Goal: Task Accomplishment & Management: Use online tool/utility

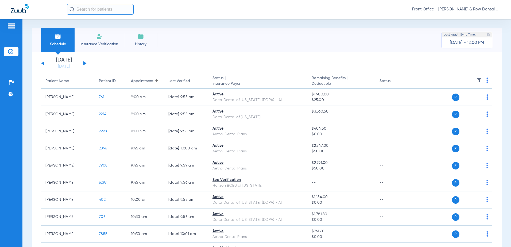
click at [486, 79] on img at bounding box center [487, 79] width 2 height 5
click at [460, 102] on span "Verify All" at bounding box center [462, 101] width 33 height 4
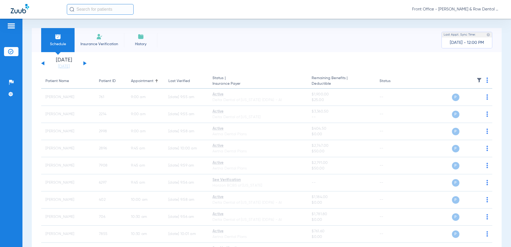
click at [84, 64] on button at bounding box center [84, 63] width 3 height 4
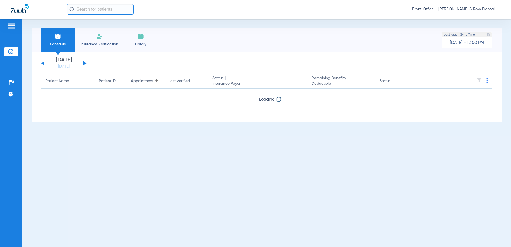
click at [83, 64] on button at bounding box center [84, 63] width 3 height 4
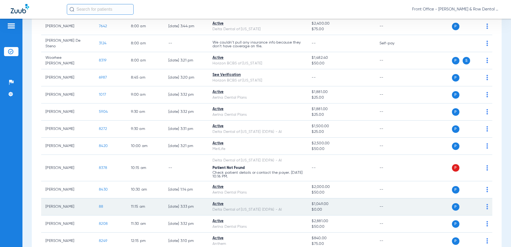
scroll to position [80, 0]
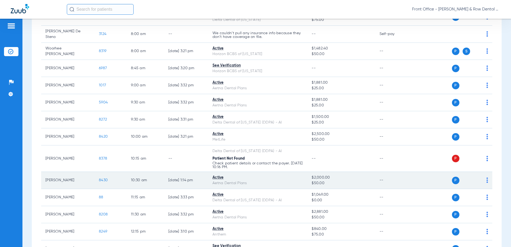
click at [100, 178] on span "8430" at bounding box center [103, 180] width 9 height 4
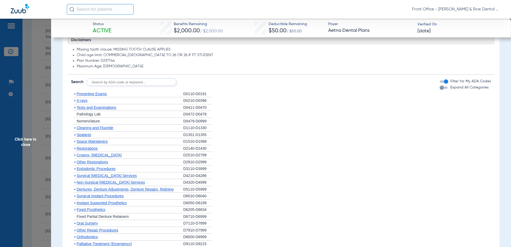
scroll to position [293, 0]
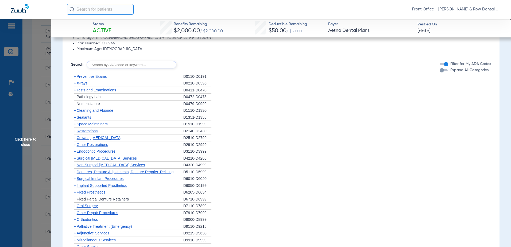
click at [81, 84] on span "X-rays" at bounding box center [82, 83] width 11 height 4
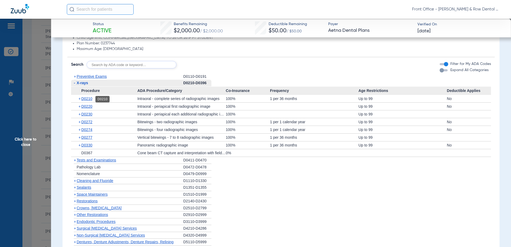
click at [87, 98] on span "D0210" at bounding box center [86, 98] width 11 height 4
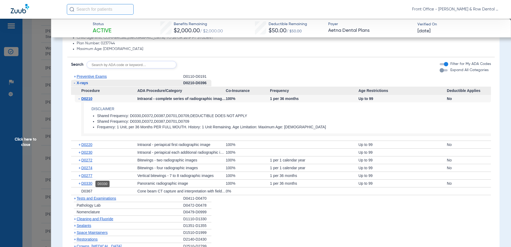
click at [88, 182] on span "D0330" at bounding box center [86, 183] width 11 height 4
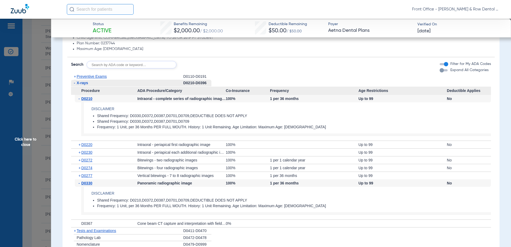
click at [23, 136] on span "Click here to close" at bounding box center [25, 142] width 51 height 247
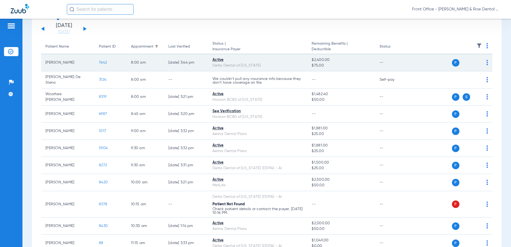
scroll to position [0, 0]
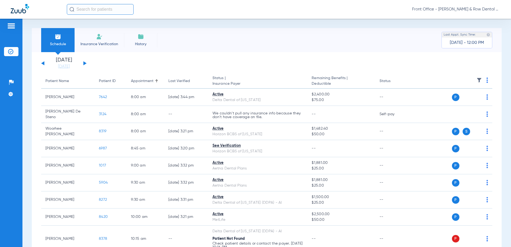
click at [486, 80] on img at bounding box center [487, 79] width 2 height 5
click at [456, 102] on span "Verify All" at bounding box center [462, 101] width 33 height 4
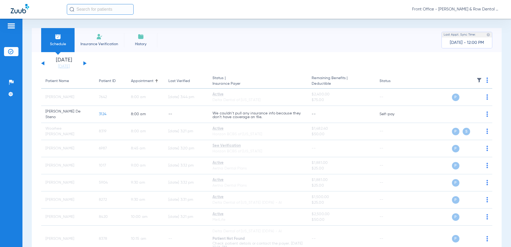
click at [42, 66] on div "[DATE] [DATE] [DATE] [DATE] [DATE] [DATE] [DATE] [DATE] [DATE] [DATE] [DATE] [D…" at bounding box center [63, 63] width 45 height 12
click at [43, 63] on button at bounding box center [42, 63] width 3 height 4
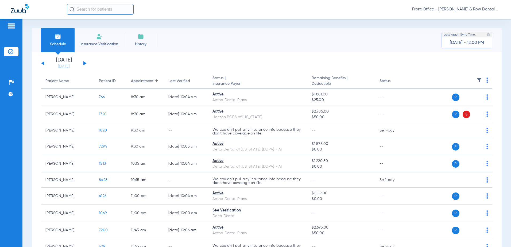
click at [482, 79] on th at bounding box center [451, 81] width 81 height 15
click at [482, 80] on th at bounding box center [451, 81] width 81 height 15
click at [486, 81] on img at bounding box center [487, 79] width 2 height 5
click at [465, 100] on span "Verify All" at bounding box center [462, 101] width 33 height 4
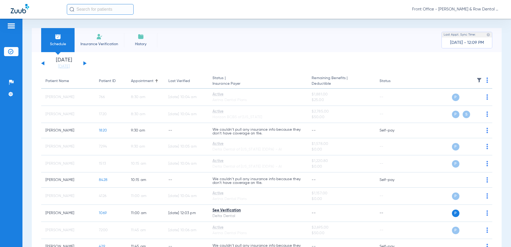
click at [87, 62] on app-single-date-navigator "[DATE] [DATE] [DATE] [DATE] [DATE] [DATE] [DATE] [DATE] [DATE] [DATE] [DATE] [D…" at bounding box center [266, 63] width 451 height 12
click at [85, 63] on button at bounding box center [84, 63] width 3 height 4
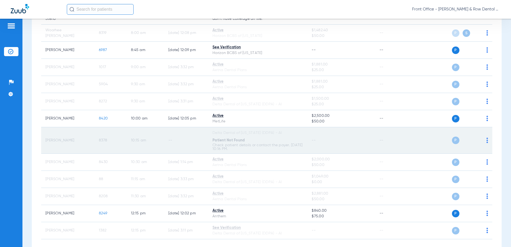
scroll to position [123, 0]
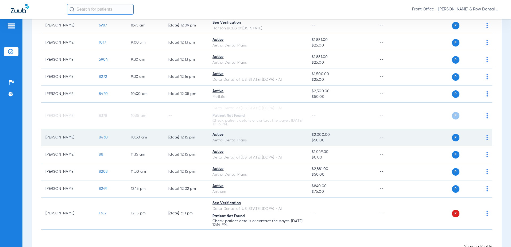
click at [103, 135] on span "8430" at bounding box center [103, 137] width 9 height 4
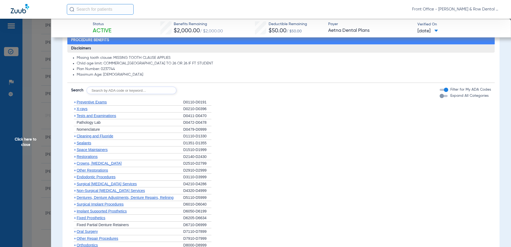
scroll to position [267, 0]
click at [84, 109] on span "X-rays" at bounding box center [82, 109] width 11 height 4
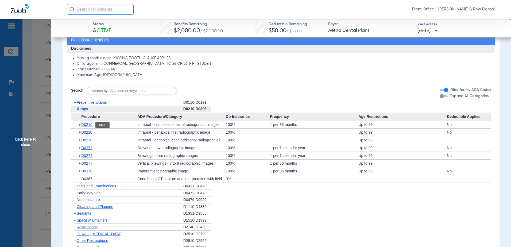
click at [90, 124] on span "D0210" at bounding box center [86, 124] width 11 height 4
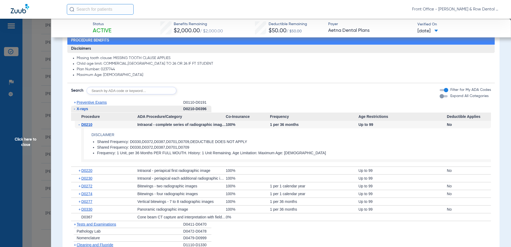
click at [23, 145] on span "Click here to close" at bounding box center [25, 142] width 51 height 247
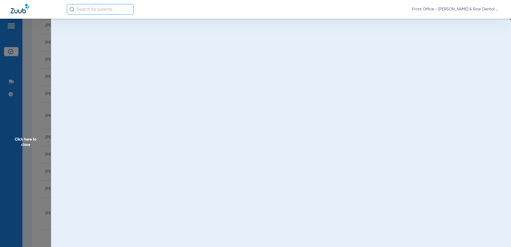
scroll to position [0, 0]
